Goal: Information Seeking & Learning: Learn about a topic

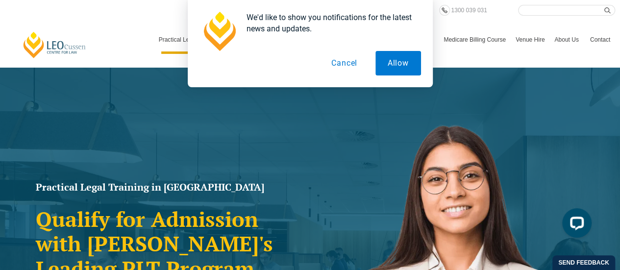
click at [340, 66] on button "Cancel" at bounding box center [344, 63] width 51 height 25
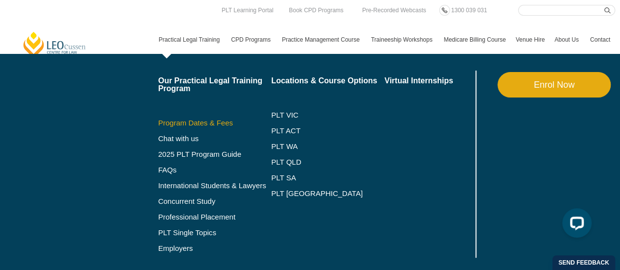
click at [222, 121] on link "Program Dates & Fees" at bounding box center [214, 123] width 113 height 8
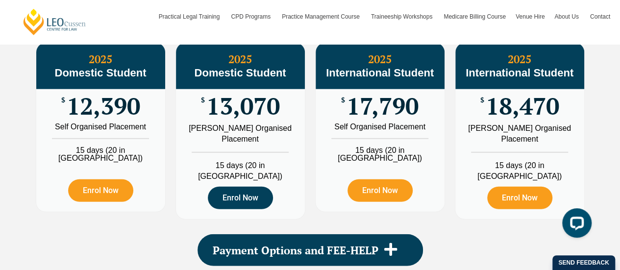
scroll to position [1192, 0]
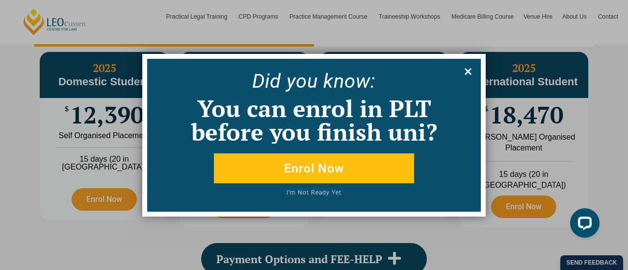
click at [474, 75] on button at bounding box center [468, 72] width 16 height 16
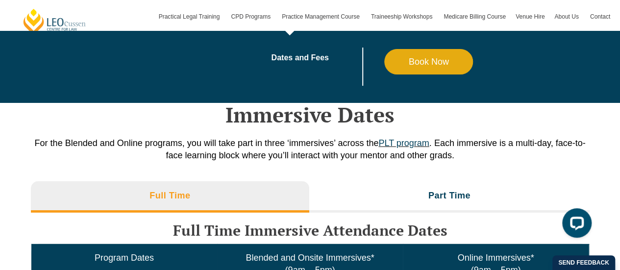
scroll to position [1350, 0]
